Goal: Task Accomplishment & Management: Contribute content

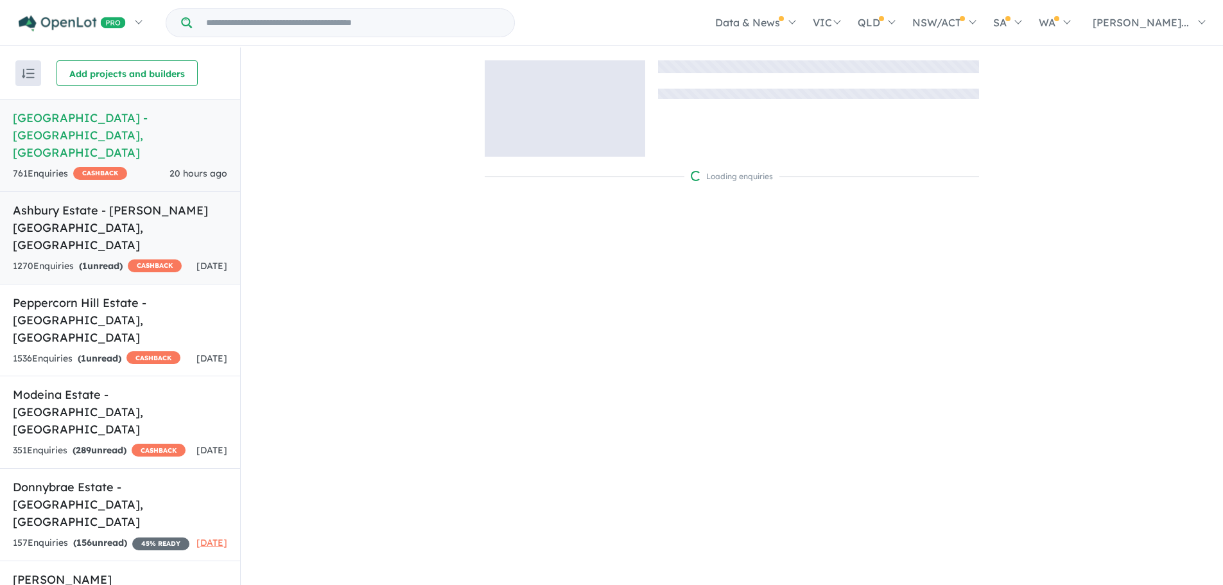
click at [143, 217] on h5 "Ashbury Estate - [PERSON_NAME][GEOGRAPHIC_DATA] , [GEOGRAPHIC_DATA]" at bounding box center [120, 228] width 214 height 52
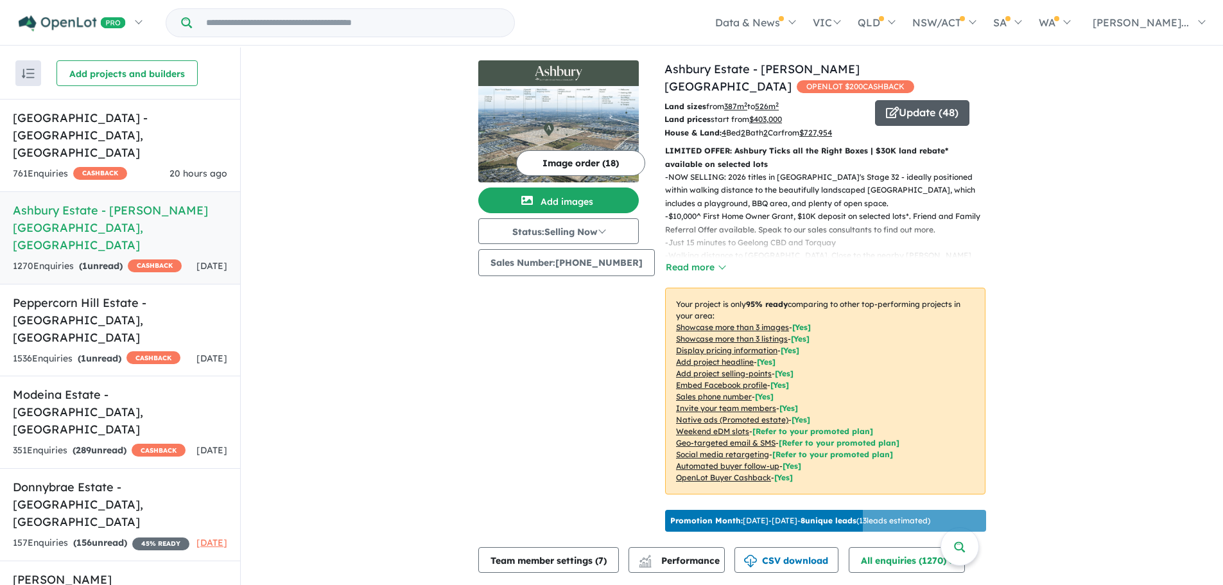
click at [942, 100] on button "Update ( 48 )" at bounding box center [922, 113] width 94 height 26
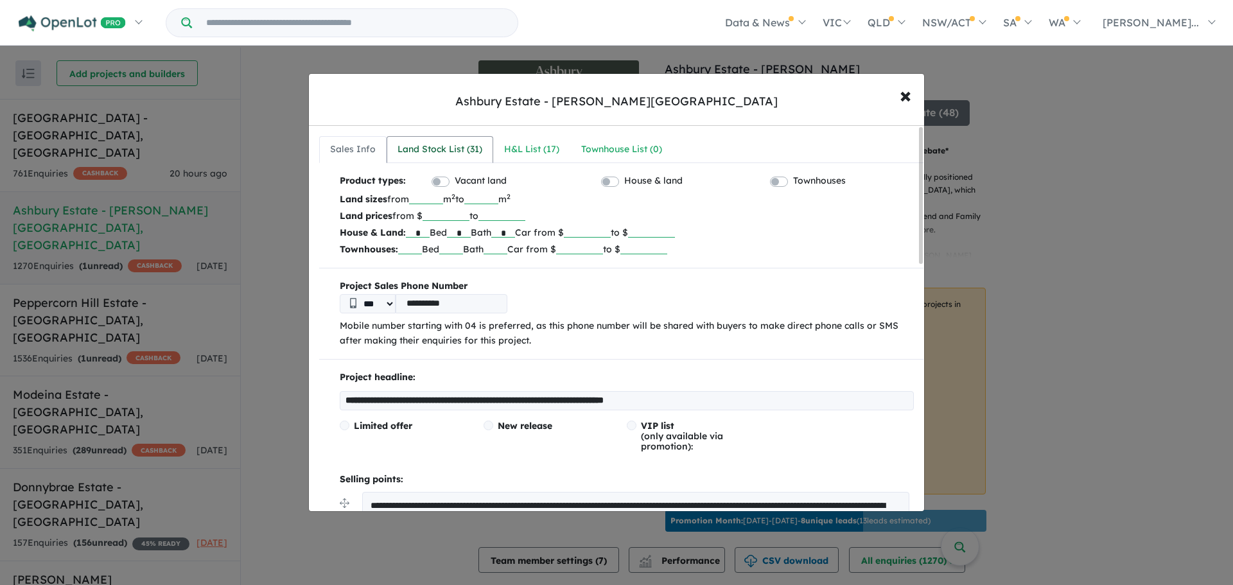
click at [424, 150] on div "Land Stock List ( 31 )" at bounding box center [439, 149] width 85 height 15
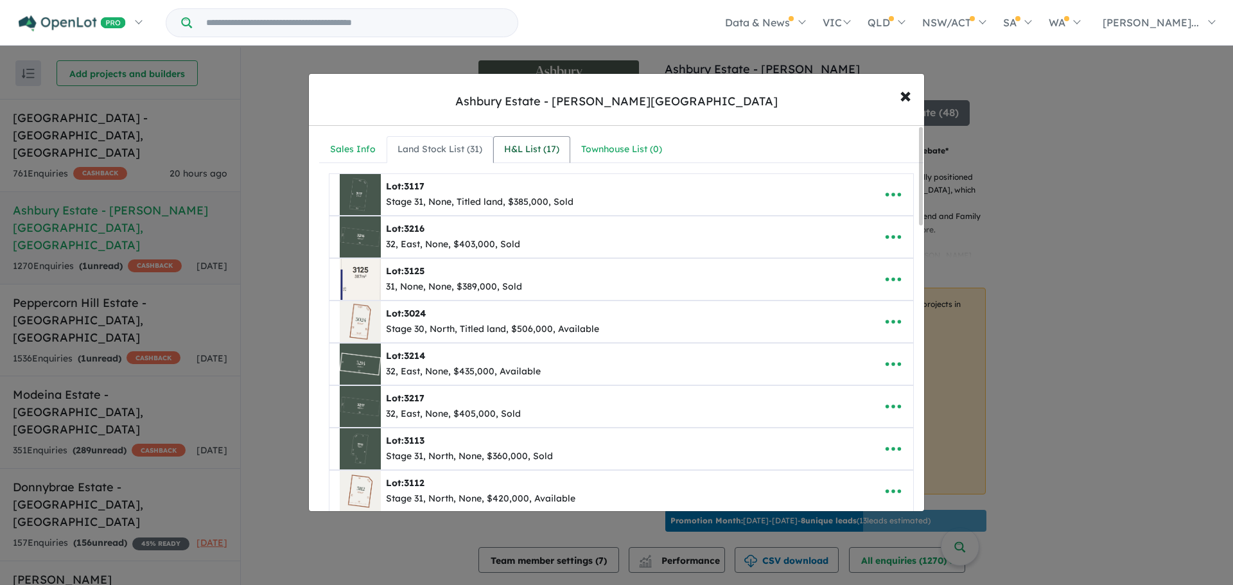
click at [514, 143] on div "H&L List ( 17 )" at bounding box center [531, 149] width 55 height 15
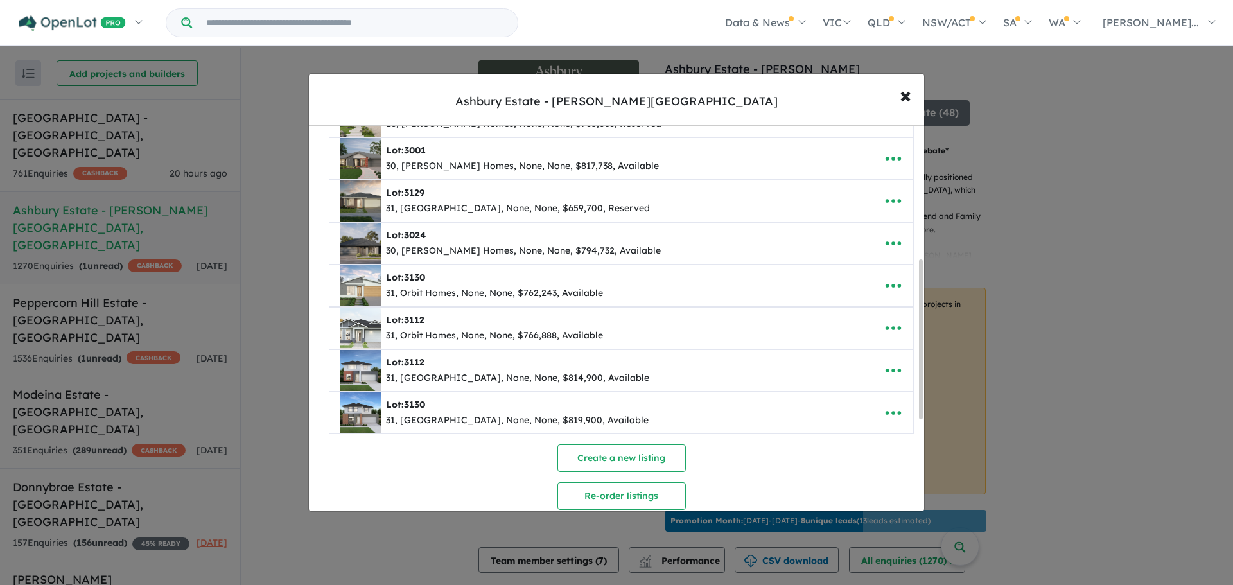
scroll to position [545, 0]
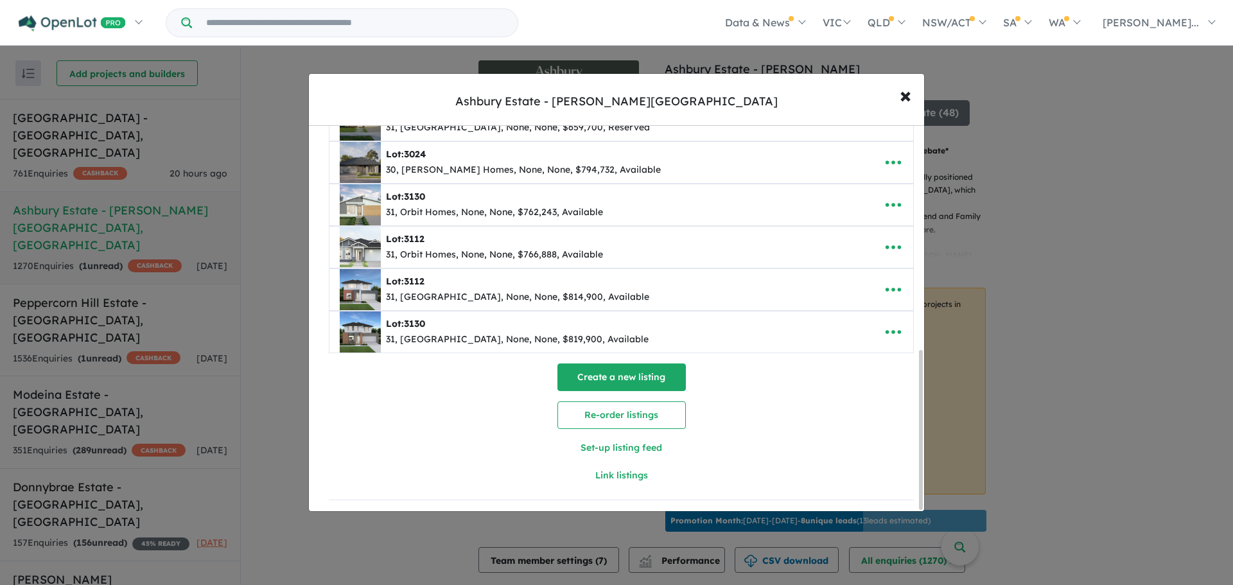
click at [650, 376] on button "Create a new listing" at bounding box center [621, 377] width 128 height 28
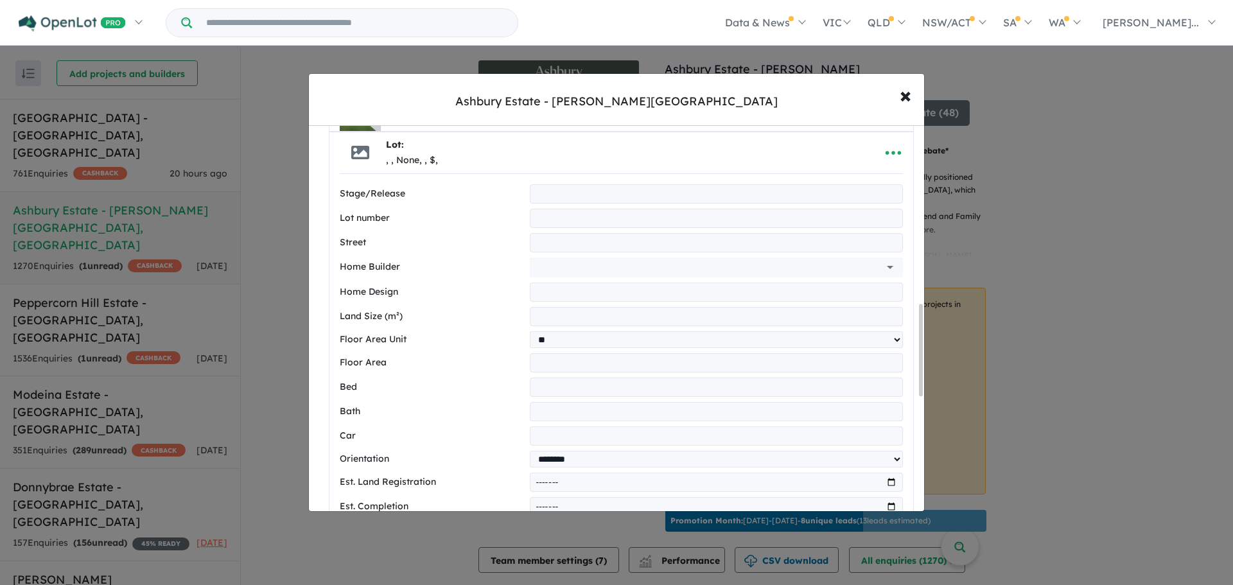
scroll to position [763, 0]
click at [566, 193] on input "text" at bounding box center [716, 192] width 373 height 19
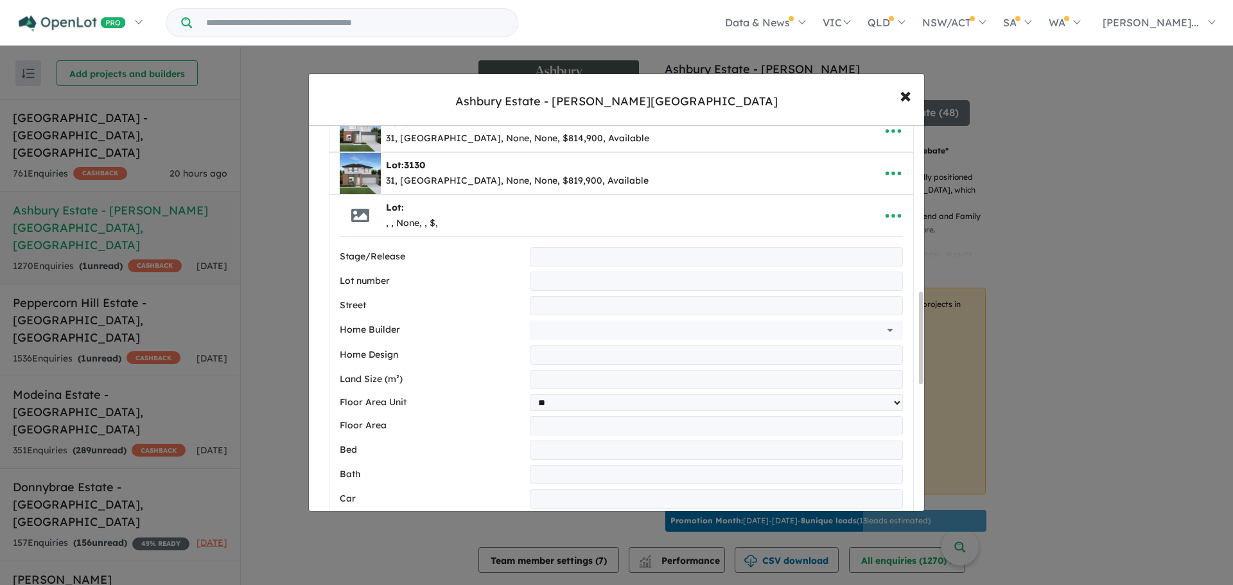
click at [559, 259] on input "text" at bounding box center [716, 256] width 373 height 19
click at [550, 286] on input "text" at bounding box center [716, 281] width 373 height 19
click at [558, 300] on input "text" at bounding box center [716, 305] width 373 height 19
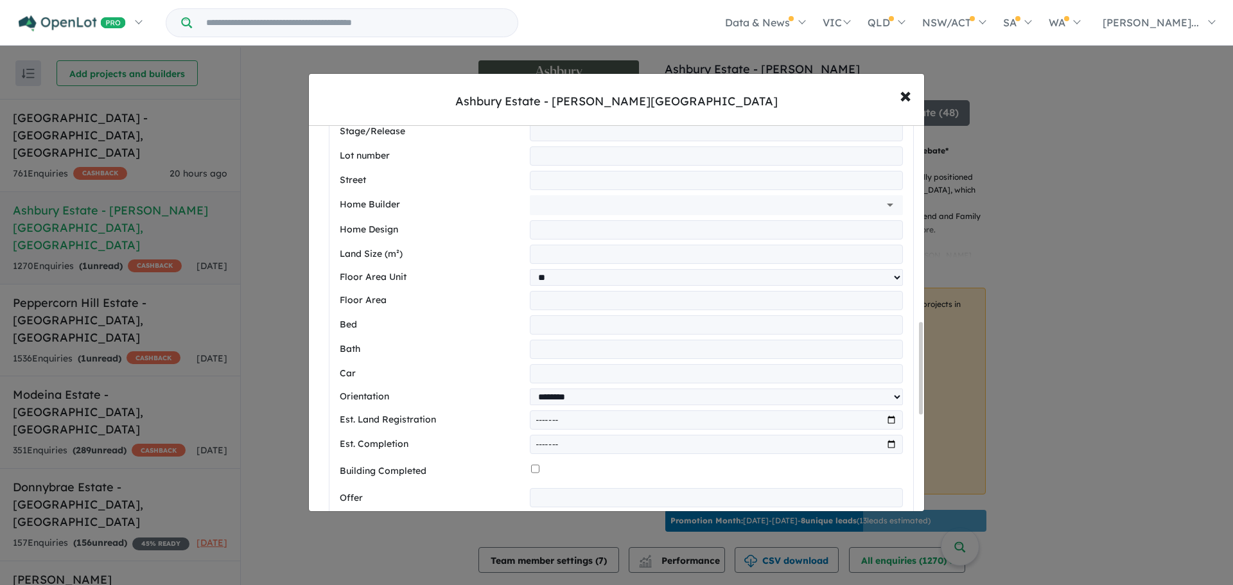
scroll to position [828, 0]
click at [549, 199] on input "text" at bounding box center [698, 201] width 327 height 19
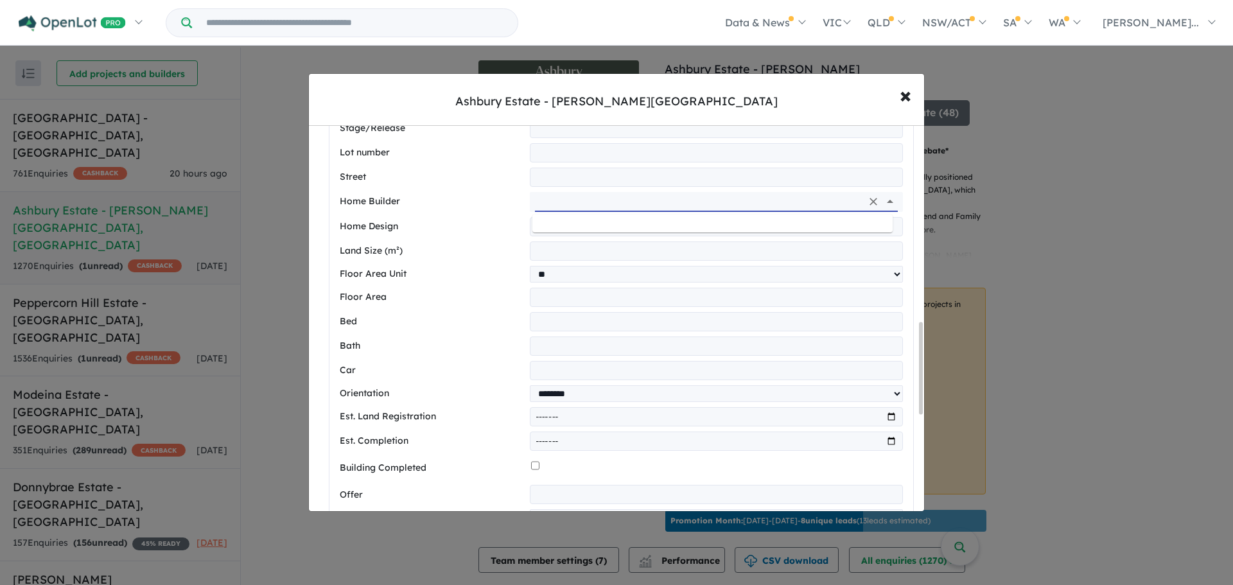
click at [482, 211] on div "Home Builder" at bounding box center [621, 202] width 563 height 20
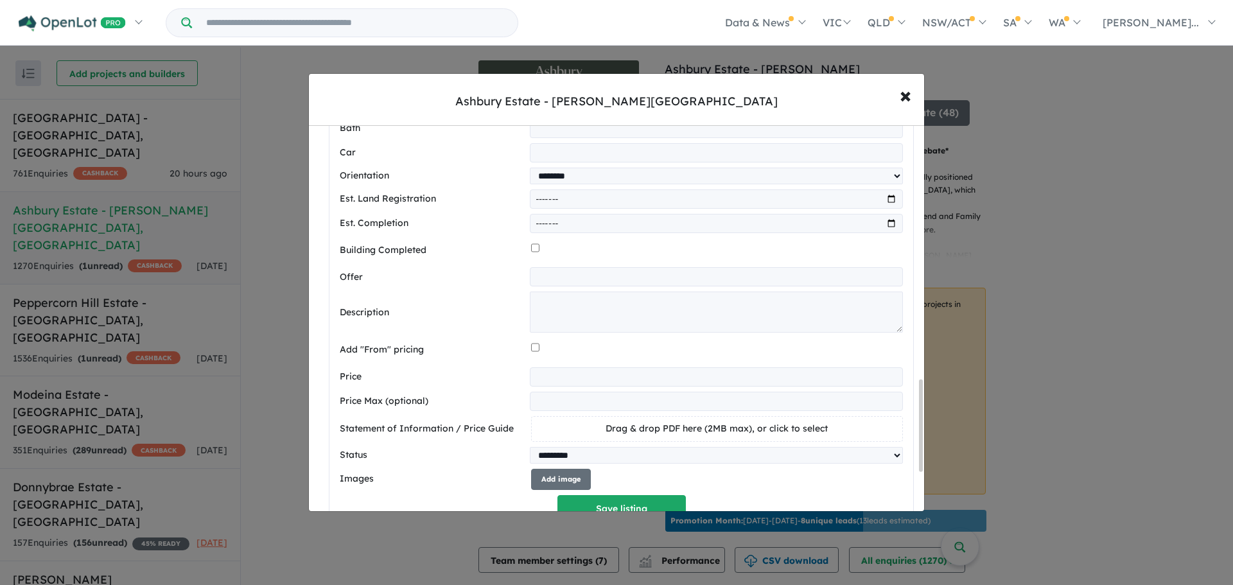
scroll to position [1084, 0]
